Goal: Navigation & Orientation: Find specific page/section

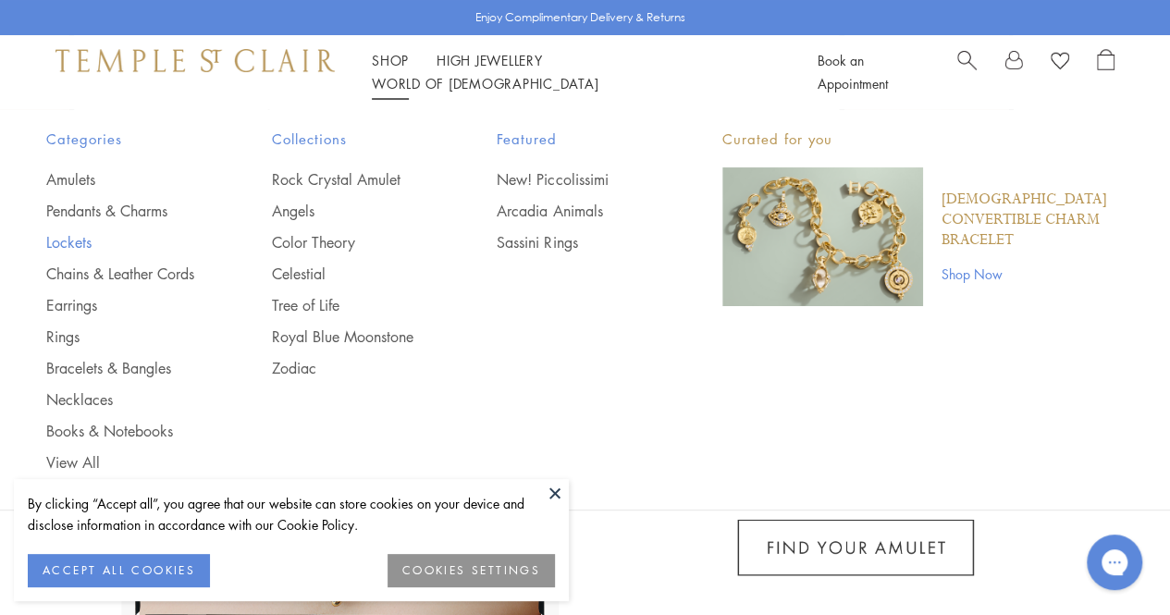
click at [81, 234] on link "Lockets" at bounding box center [122, 242] width 152 height 20
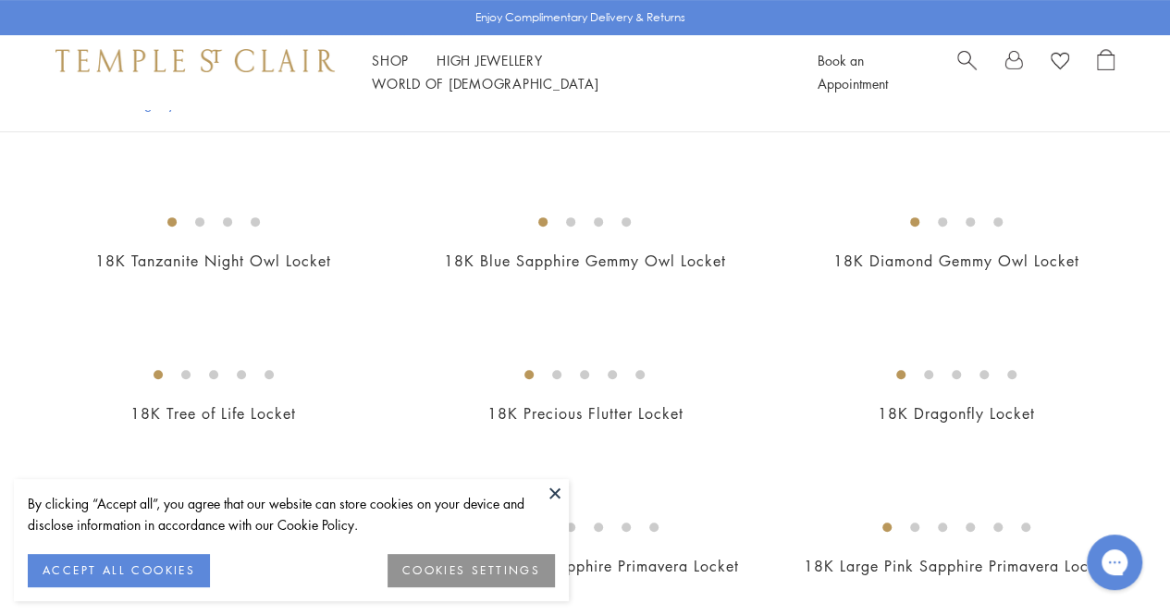
scroll to position [293, 0]
